Goal: Book appointment/travel/reservation

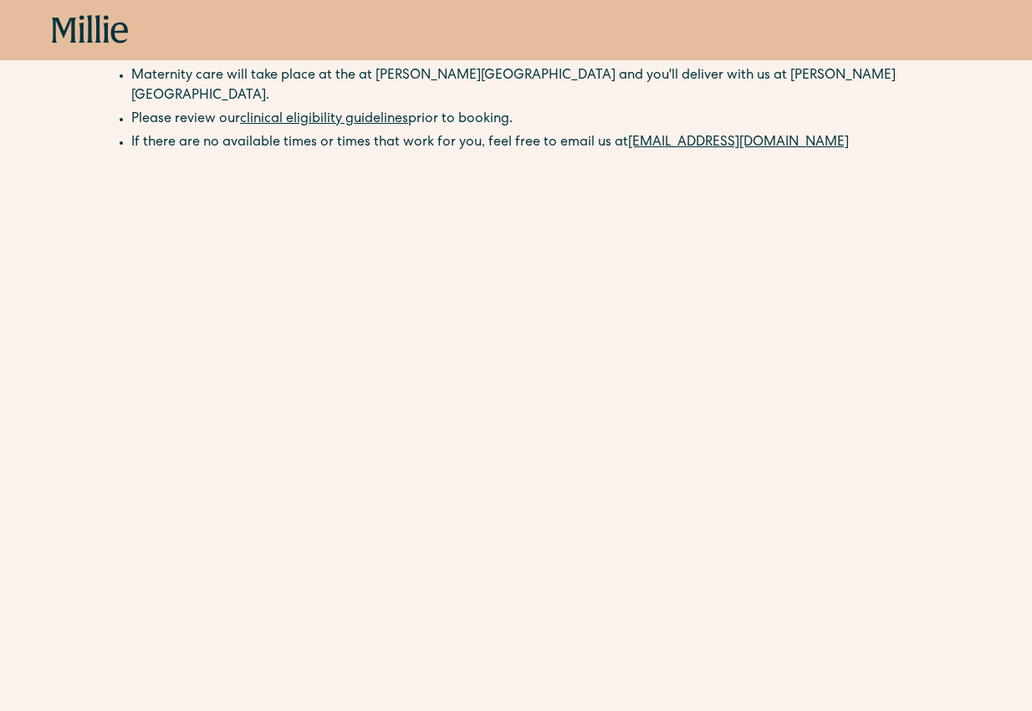
click at [79, 23] on icon at bounding box center [82, 29] width 6 height 28
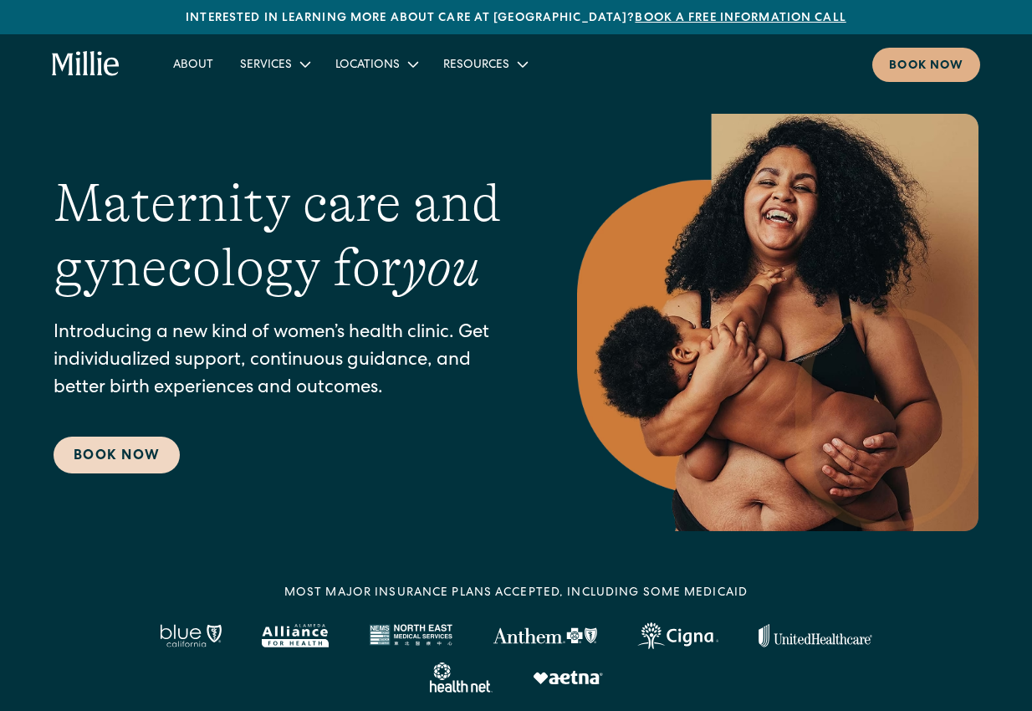
click at [130, 460] on link "Book Now" at bounding box center [117, 455] width 126 height 37
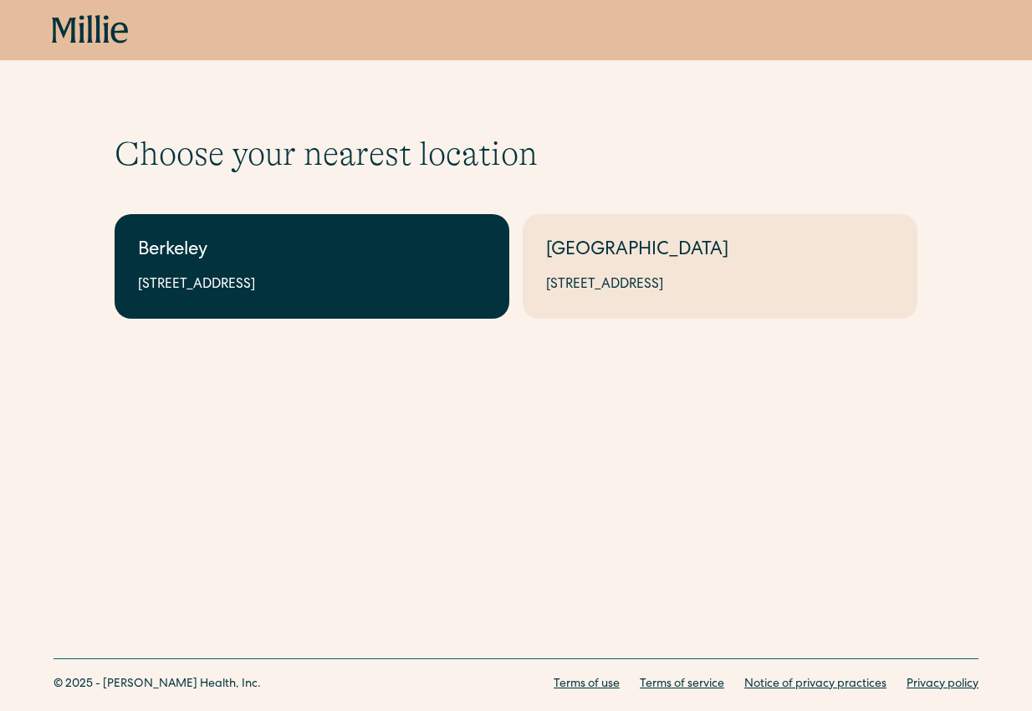
click at [439, 283] on div "2999 Regent St, Suite 524, Berkeley, CA 94705" at bounding box center [312, 285] width 348 height 20
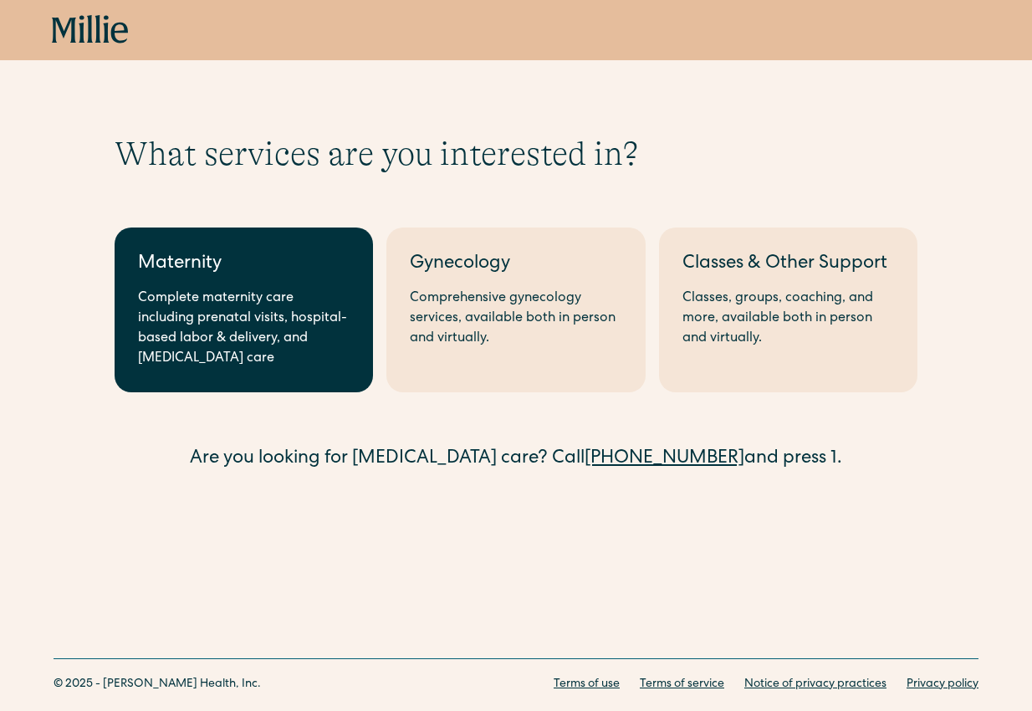
click at [258, 295] on div "Complete maternity care including prenatal visits, hospital-based labor & deliv…" at bounding box center [244, 329] width 212 height 80
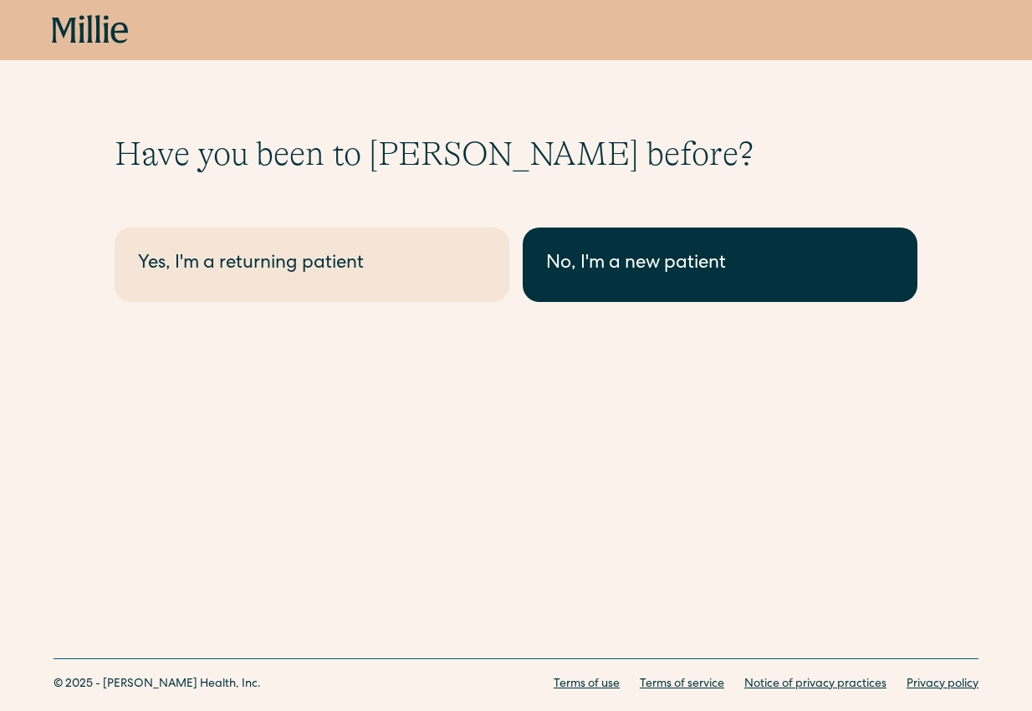
click at [791, 270] on div "No, I'm a new patient" at bounding box center [720, 265] width 348 height 28
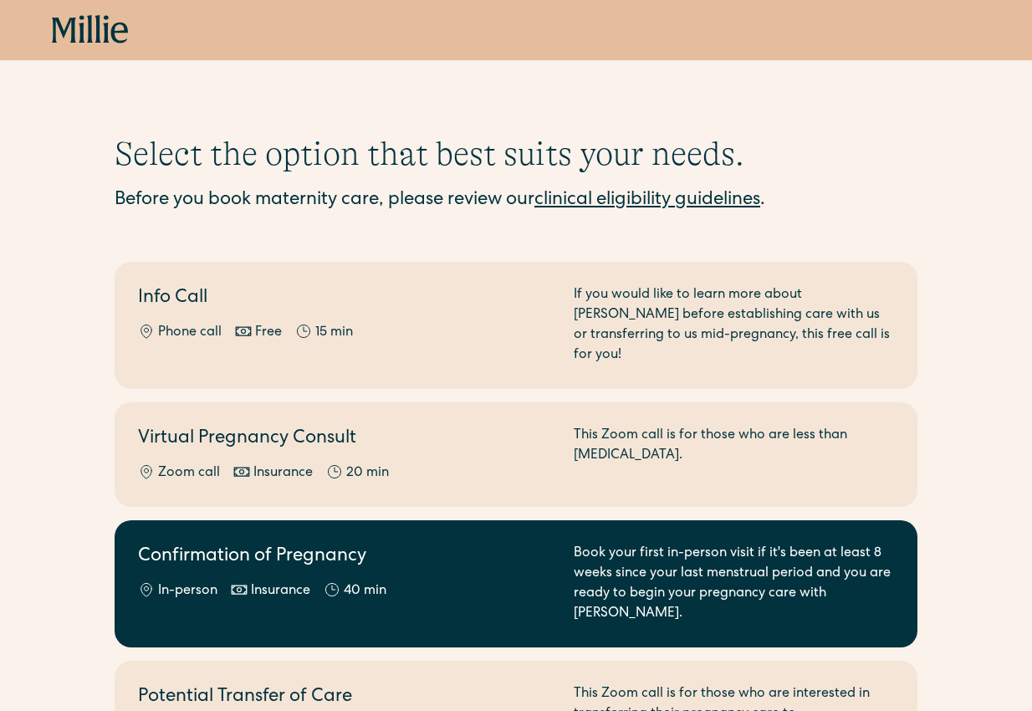
click at [499, 581] on div "In-person Insurance 40 min" at bounding box center [346, 591] width 416 height 20
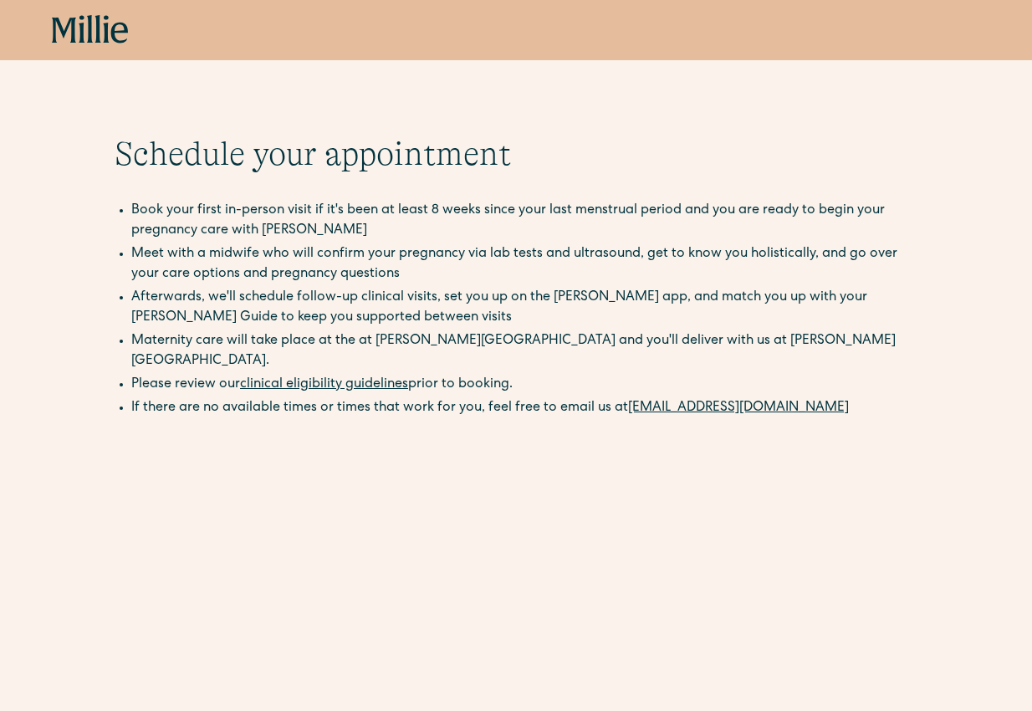
click at [65, 33] on icon at bounding box center [64, 30] width 24 height 25
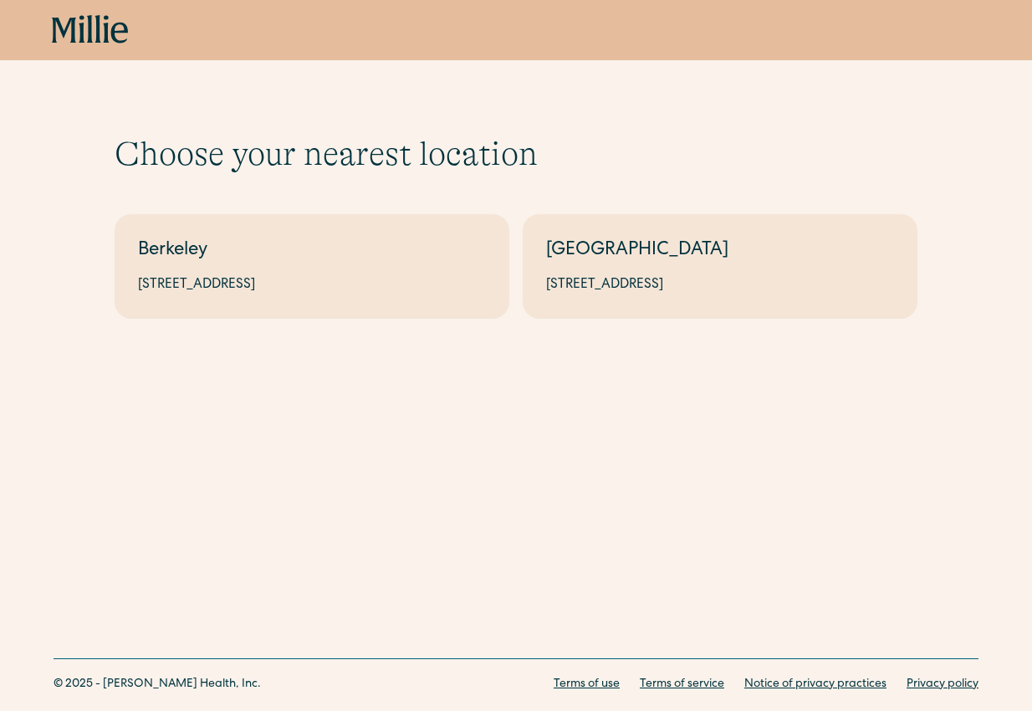
click at [274, 254] on div "Berkeley" at bounding box center [312, 252] width 348 height 28
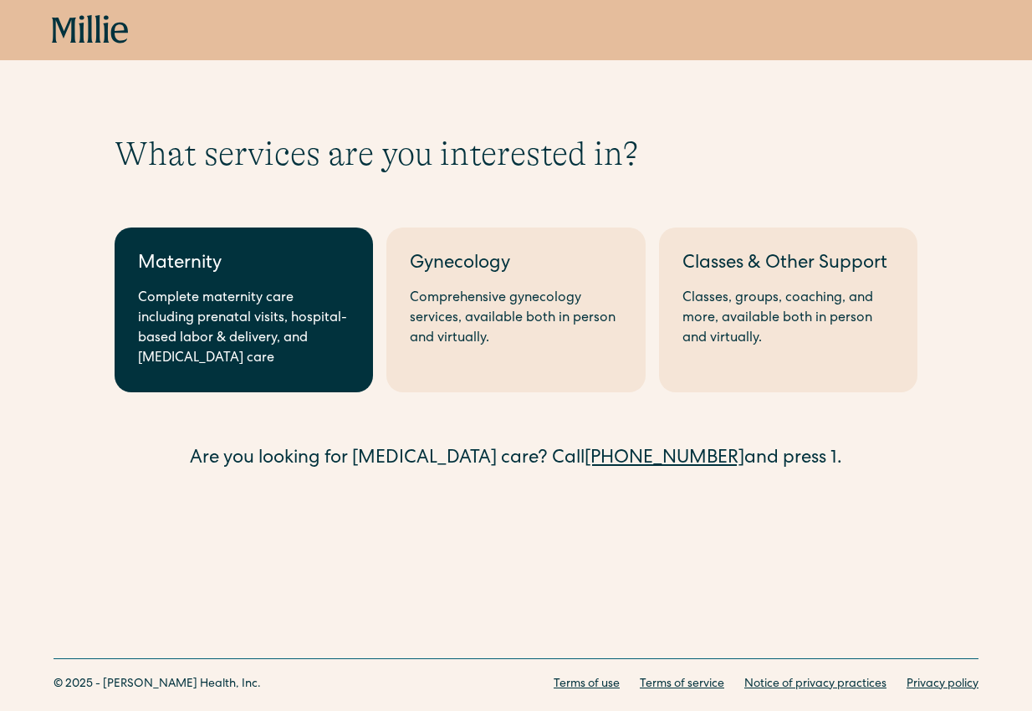
click at [289, 320] on div "Complete maternity care including prenatal visits, hospital-based labor & deliv…" at bounding box center [244, 329] width 212 height 80
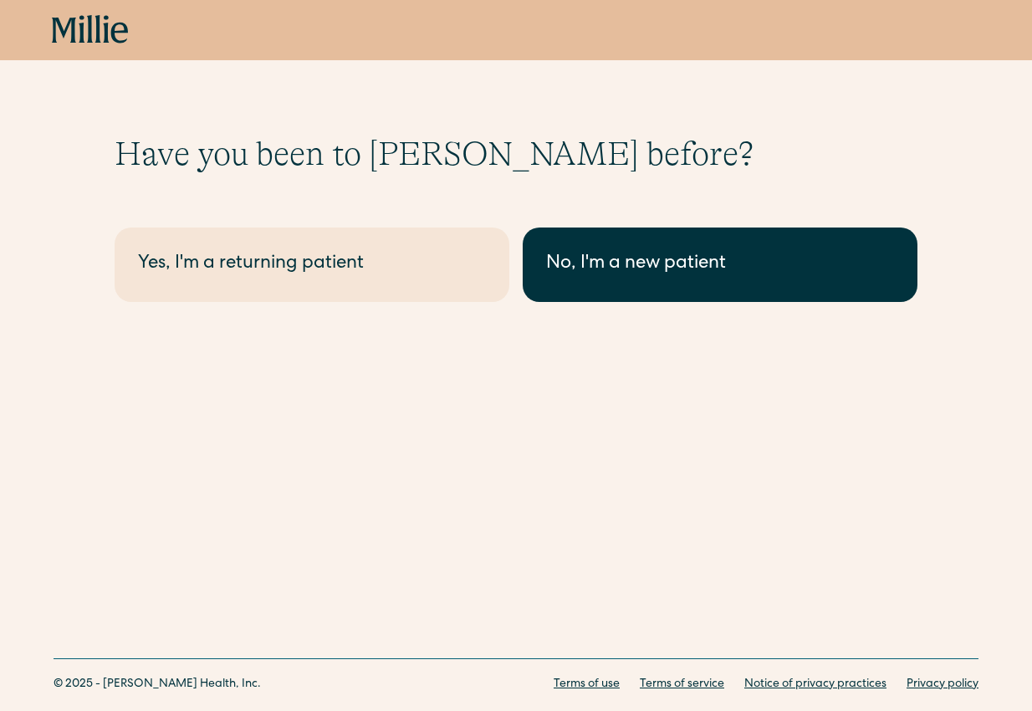
click at [604, 263] on div "No, I'm a new patient" at bounding box center [720, 265] width 348 height 28
click at [674, 271] on div "No, I'm a new patient" at bounding box center [720, 265] width 348 height 28
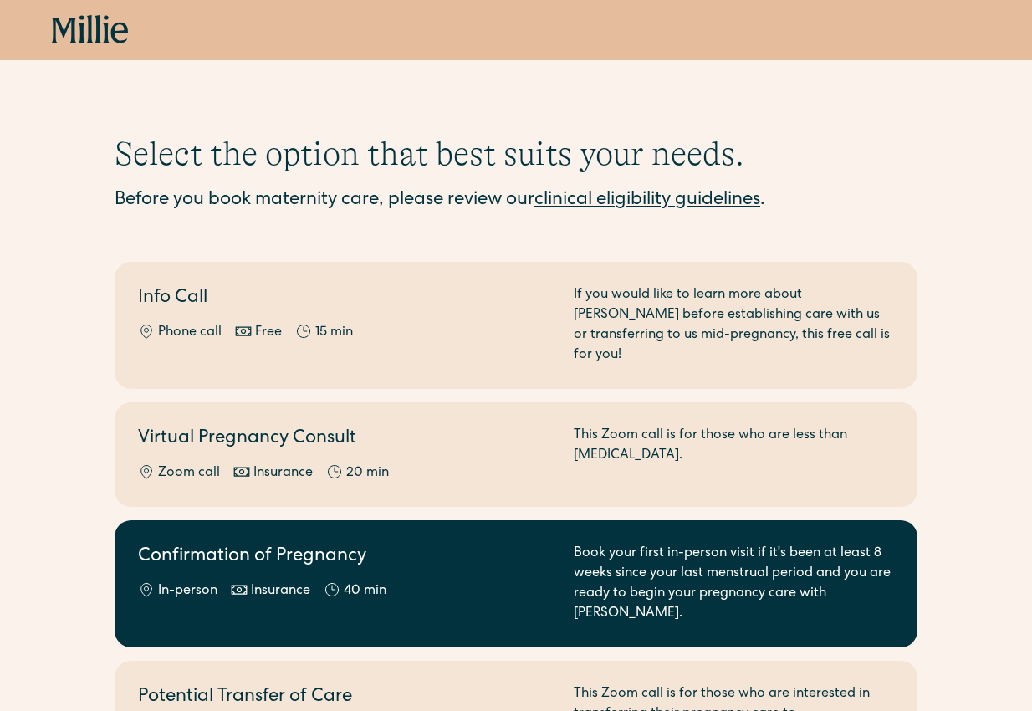
click at [458, 546] on h2 "Confirmation of Pregnancy" at bounding box center [346, 558] width 416 height 28
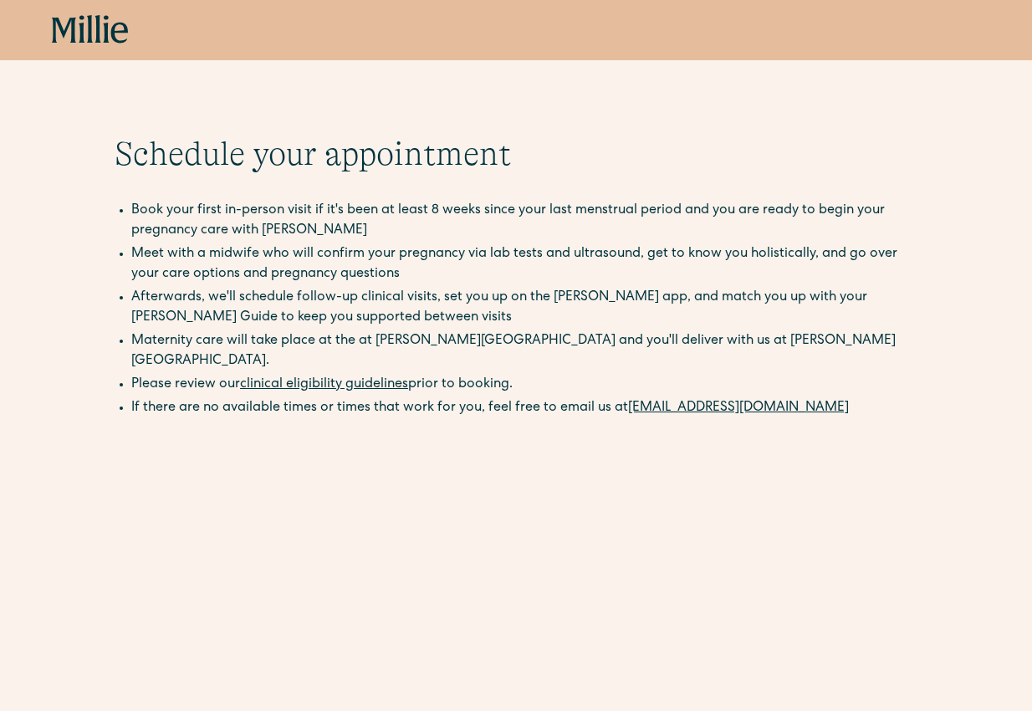
click at [102, 34] on icon at bounding box center [90, 30] width 77 height 30
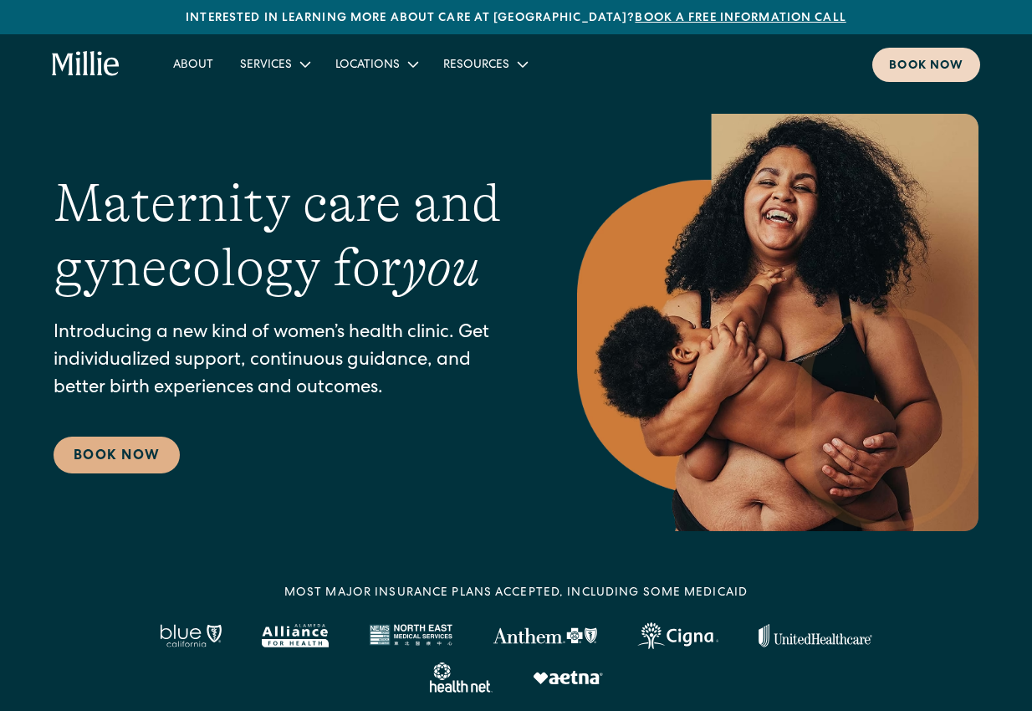
click at [916, 49] on link "Book now" at bounding box center [927, 65] width 108 height 34
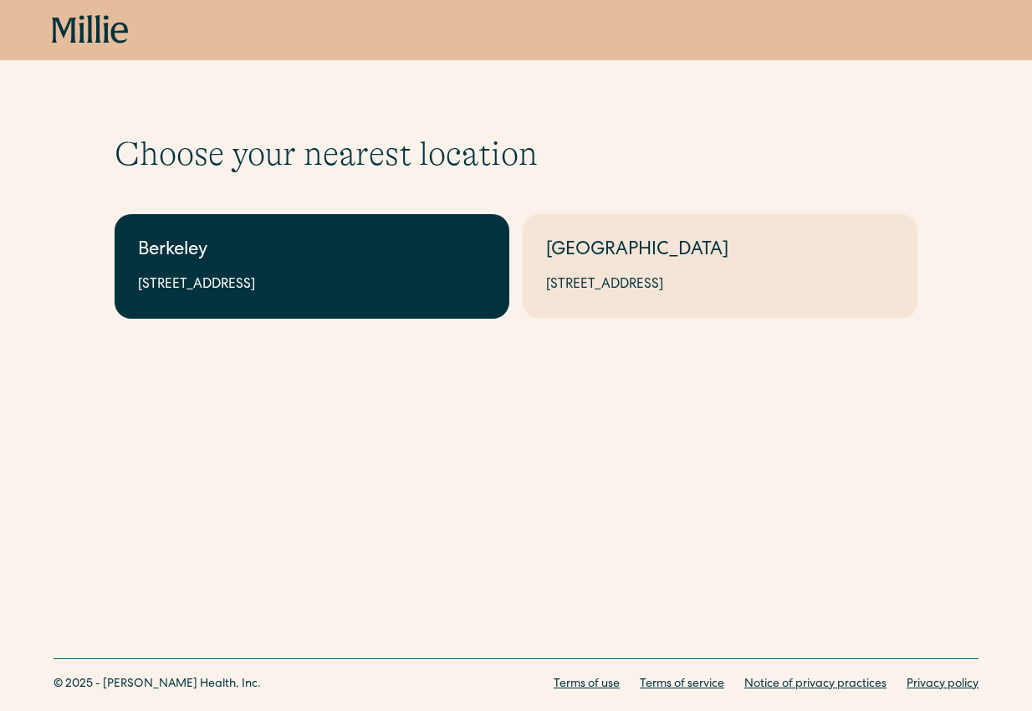
click at [374, 259] on div "Berkeley" at bounding box center [312, 252] width 348 height 28
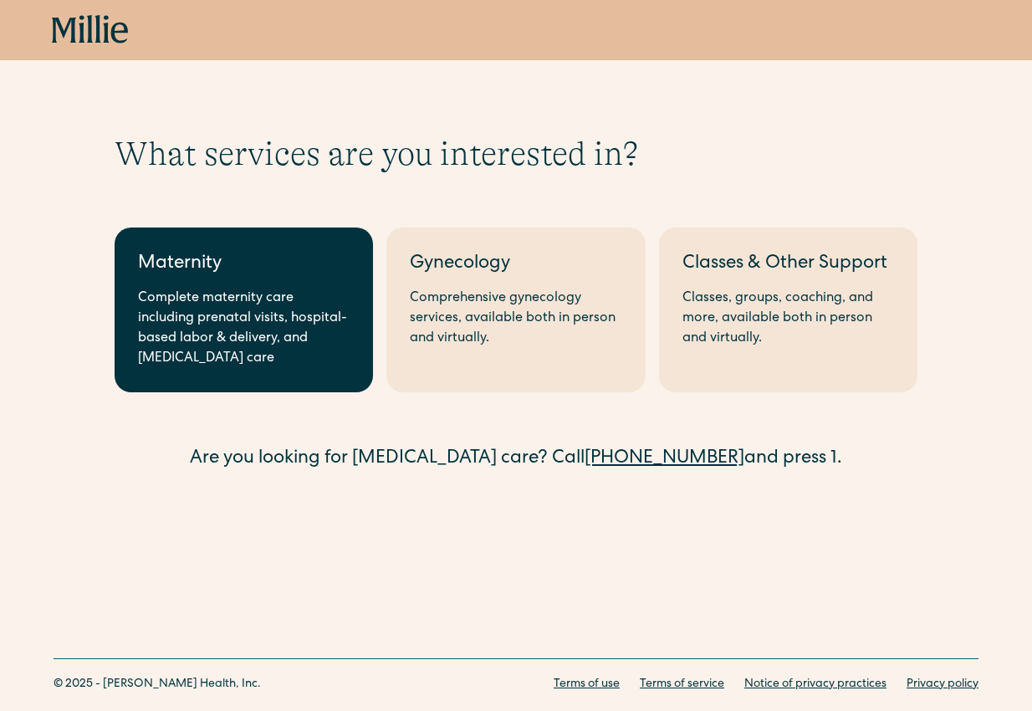
click at [160, 277] on div "Maternity" at bounding box center [244, 265] width 212 height 28
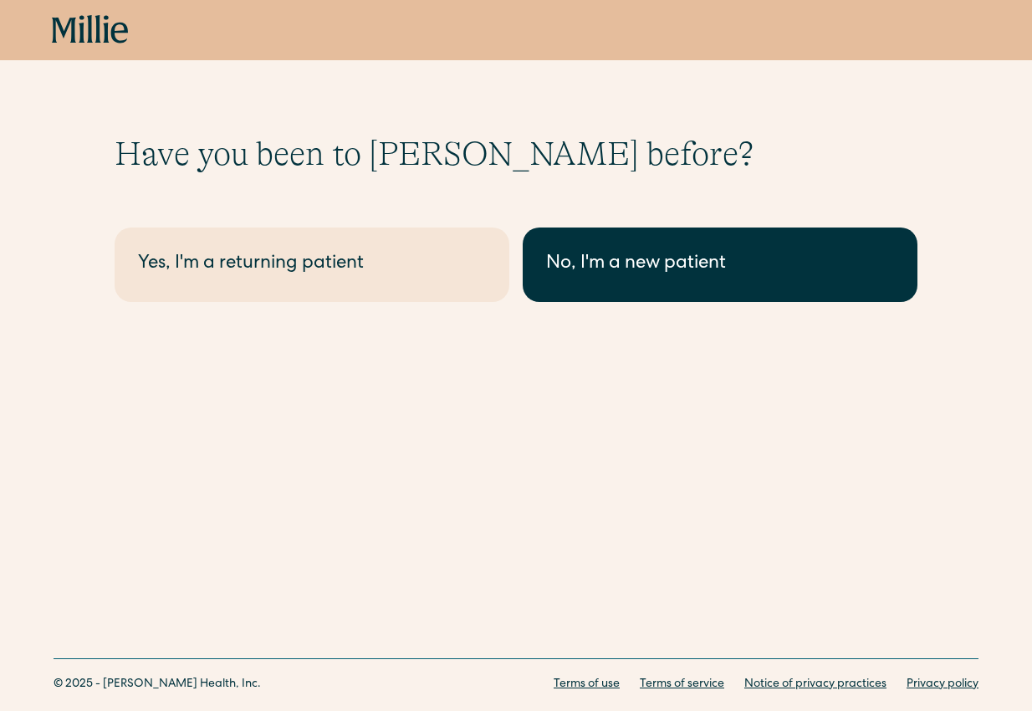
click at [663, 274] on div "No, I'm a new patient" at bounding box center [720, 265] width 348 height 28
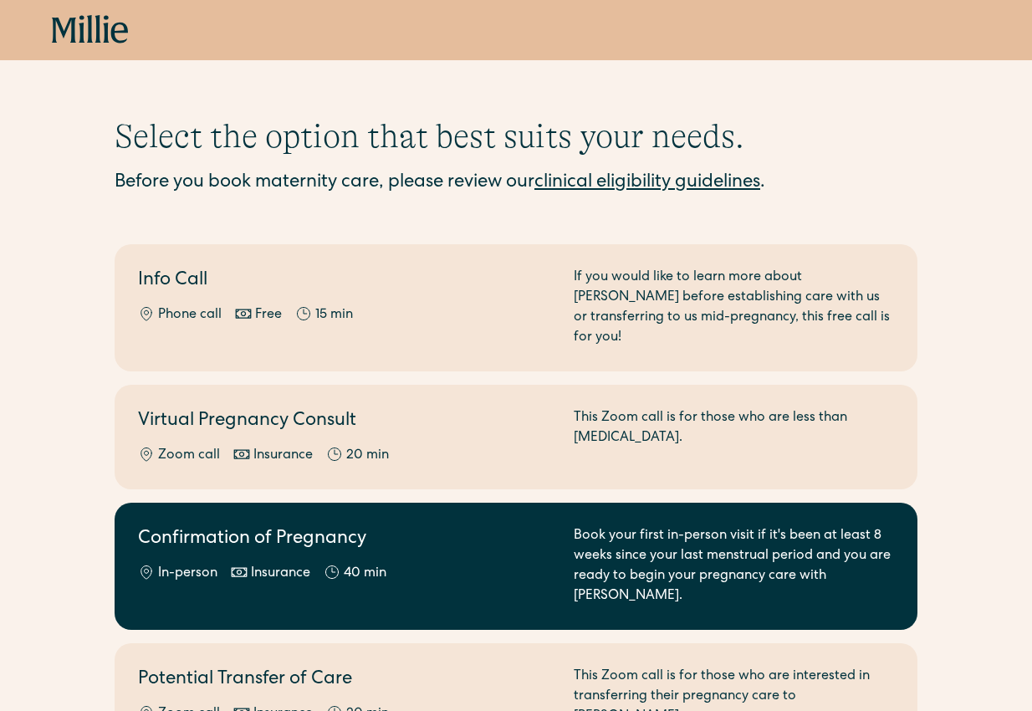
scroll to position [44, 0]
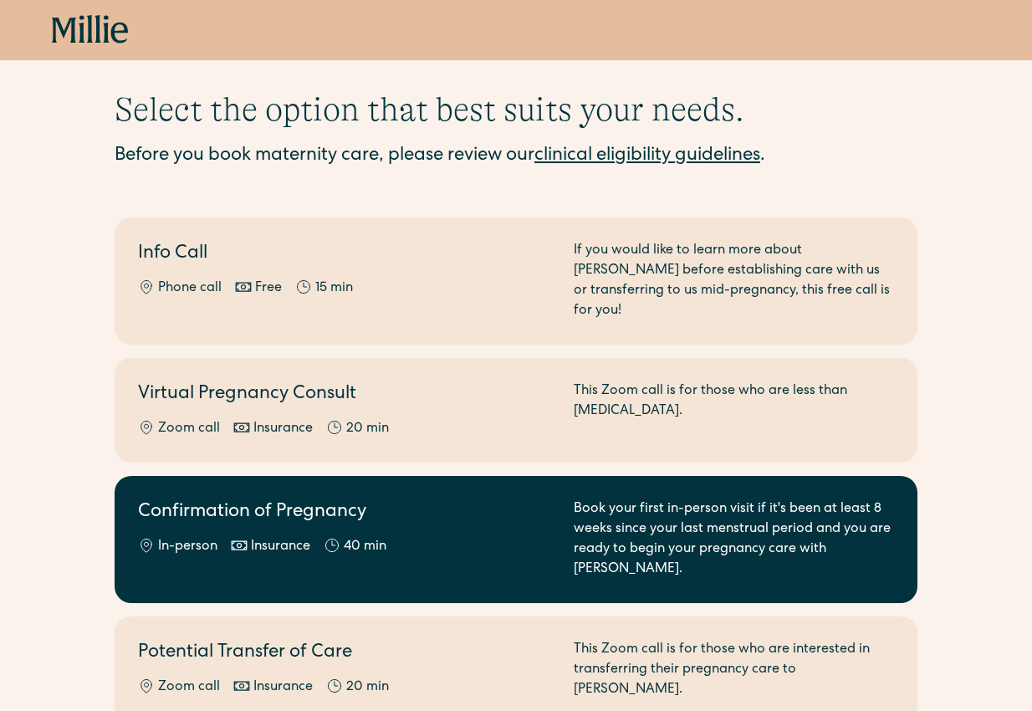
click at [555, 514] on div "Confirmation of Pregnancy In-person Insurance 40 min Book your first in-person …" at bounding box center [516, 539] width 756 height 80
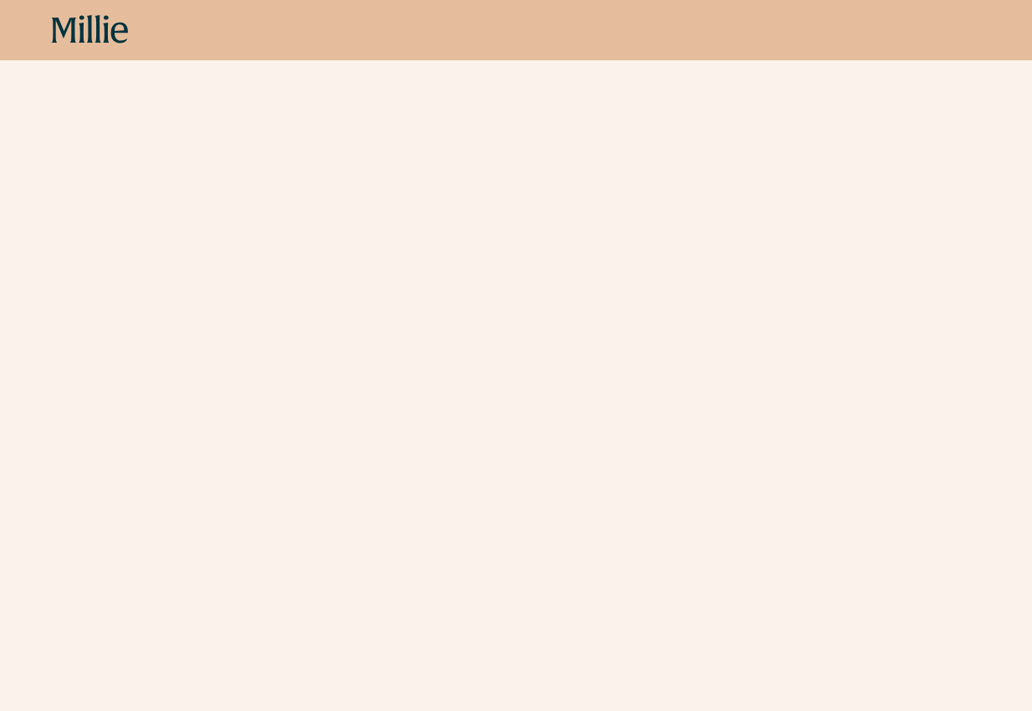
scroll to position [594, 0]
